Goal: Task Accomplishment & Management: Use online tool/utility

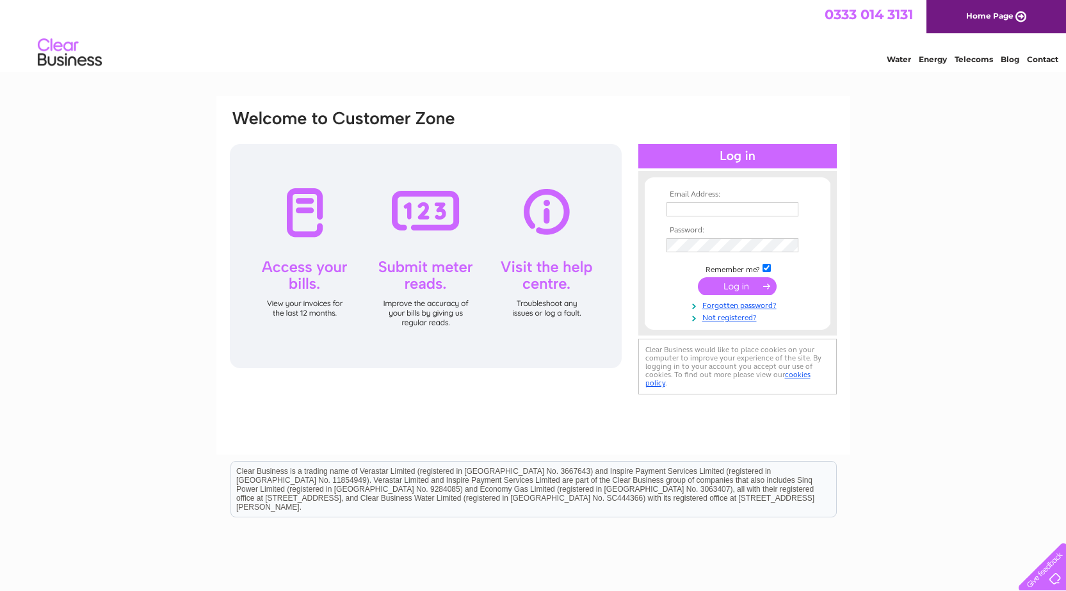
click at [686, 211] on input "text" at bounding box center [733, 209] width 132 height 14
type input "admin@kilsythlennox.com"
click at [738, 288] on input "submit" at bounding box center [737, 288] width 79 height 18
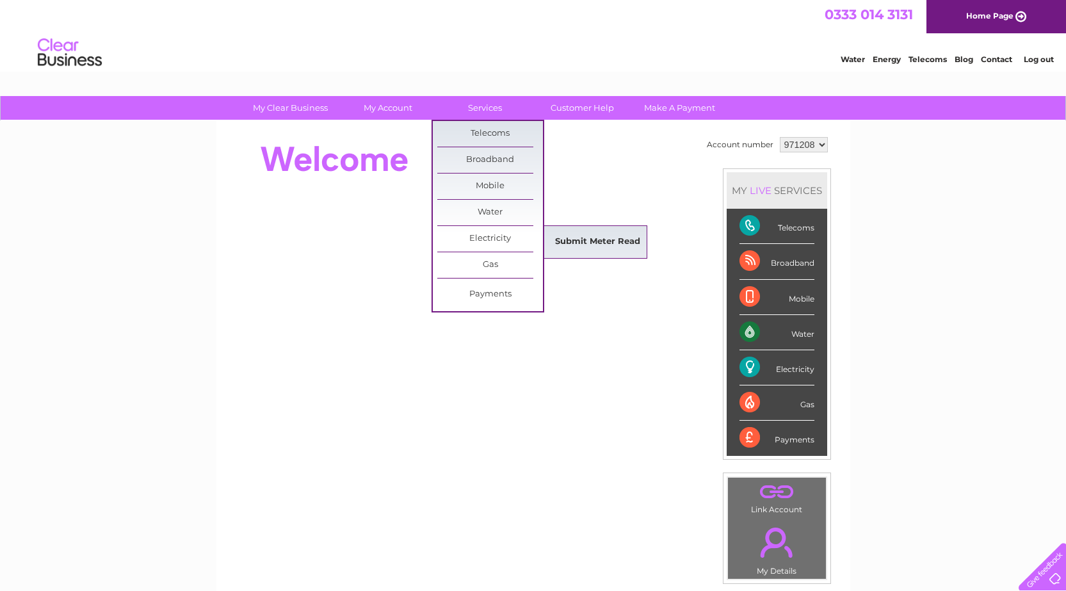
click at [574, 245] on link "Submit Meter Read" at bounding box center [598, 242] width 106 height 26
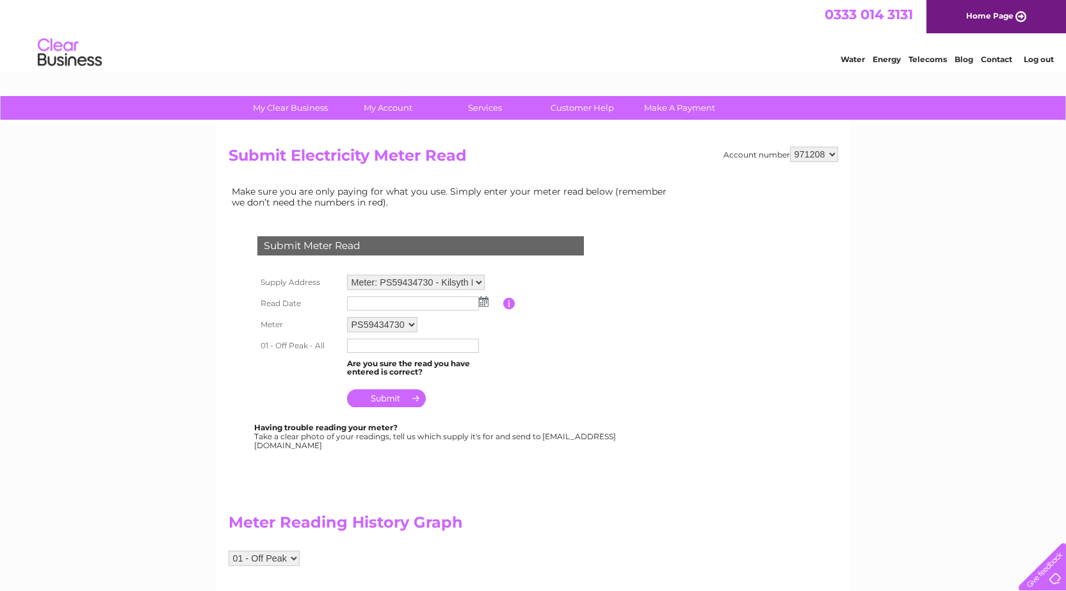
click at [484, 304] on img at bounding box center [484, 302] width 10 height 10
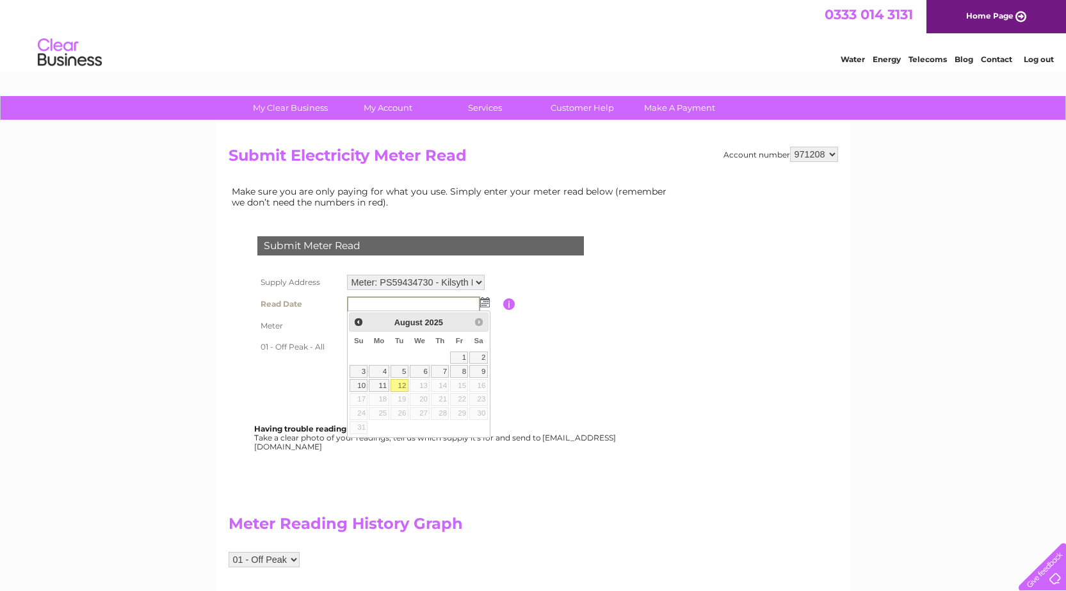
click at [402, 382] on link "12" at bounding box center [400, 385] width 18 height 13
type input "2025/08/12"
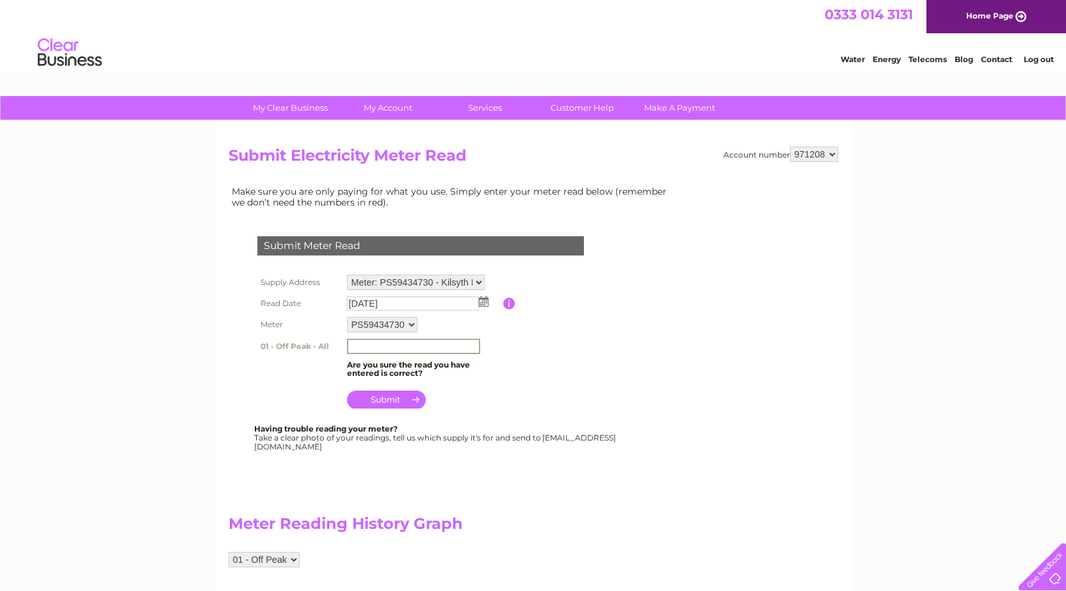
click at [419, 343] on input "text" at bounding box center [413, 346] width 133 height 15
type input "358062"
click at [400, 400] on input "submit" at bounding box center [386, 398] width 79 height 18
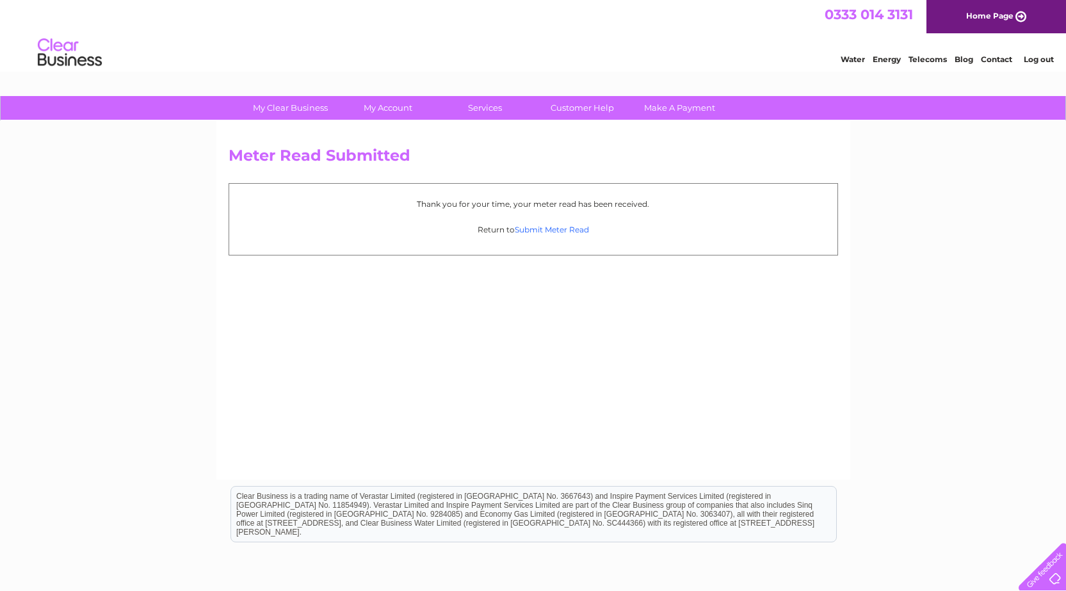
click at [561, 229] on link "Submit Meter Read" at bounding box center [552, 230] width 74 height 10
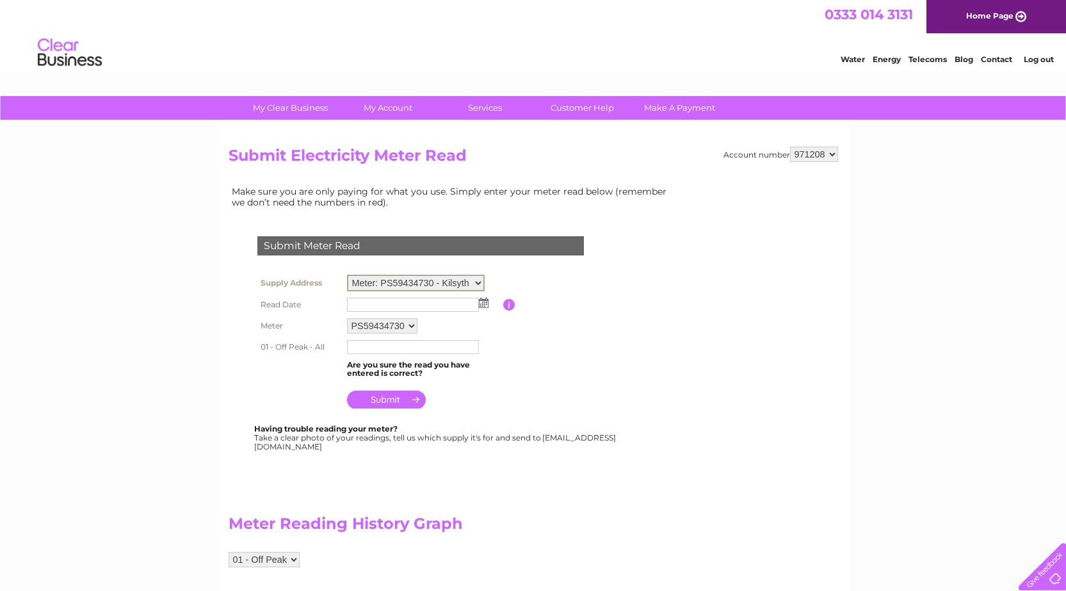
click at [476, 281] on select "Meter: PS59434730 - Kilsyth Lennox Golf Club, Tak-Ma-Doon Road, Kilsyth, G65 0R…" at bounding box center [416, 283] width 138 height 17
select select "97010"
click at [347, 275] on select "Meter: PS59434730 - Kilsyth Lennox Golf Club, Tak-Ma-Doon Road, Kilsyth, G65 0R…" at bounding box center [416, 283] width 138 height 17
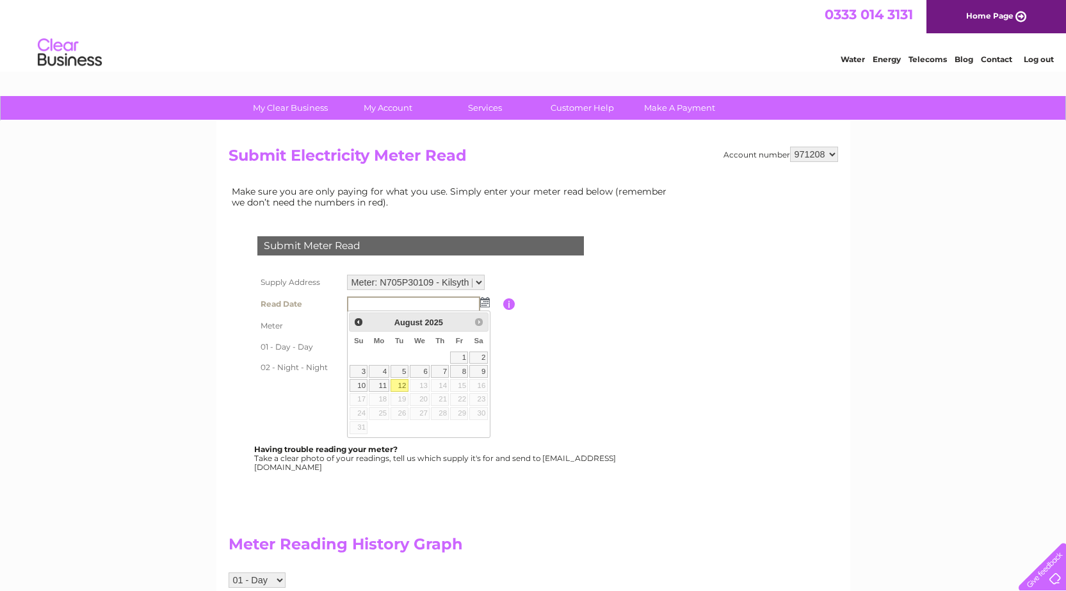
click at [405, 384] on link "12" at bounding box center [400, 385] width 18 height 13
type input "2025/08/12"
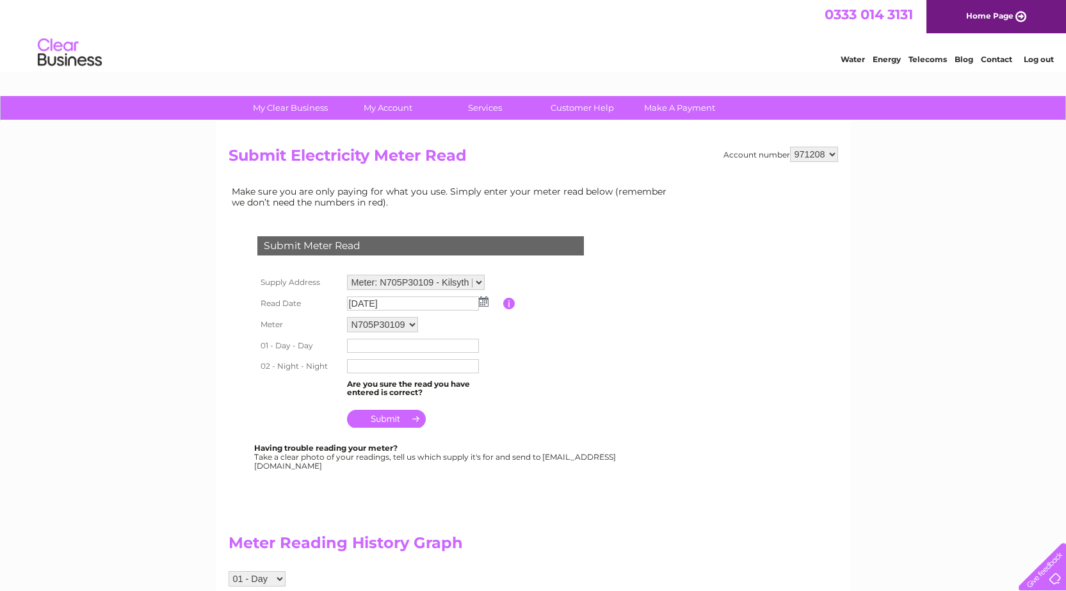
click at [416, 346] on input "text" at bounding box center [413, 346] width 132 height 14
type input "703102"
click at [415, 362] on input "text" at bounding box center [413, 368] width 132 height 14
type input "301330"
click at [383, 418] on input "submit" at bounding box center [386, 420] width 79 height 18
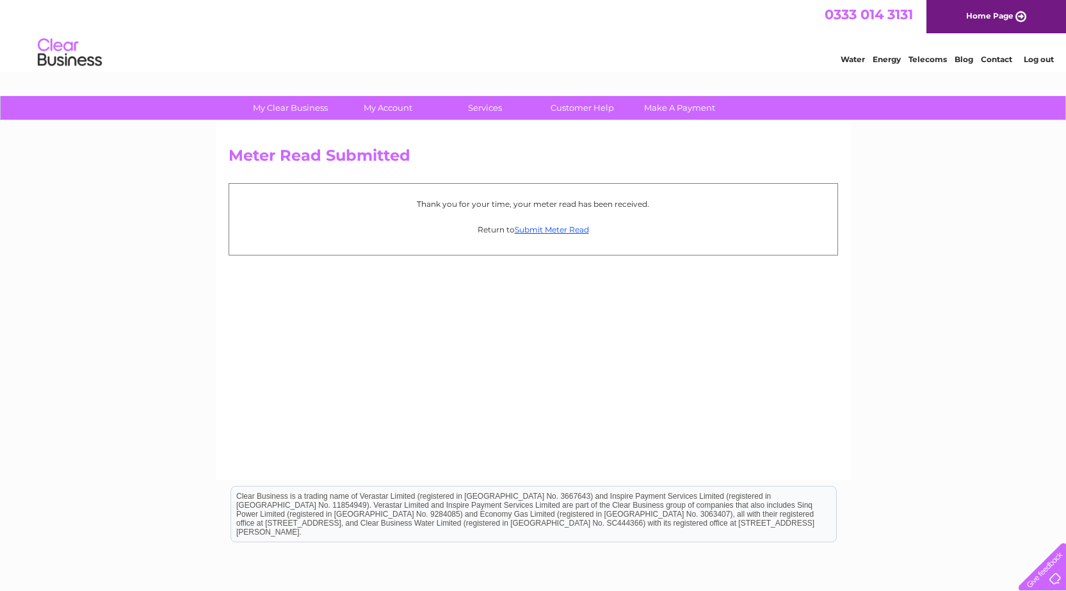
click at [1035, 60] on link "Log out" at bounding box center [1039, 59] width 30 height 10
